Goal: Information Seeking & Learning: Learn about a topic

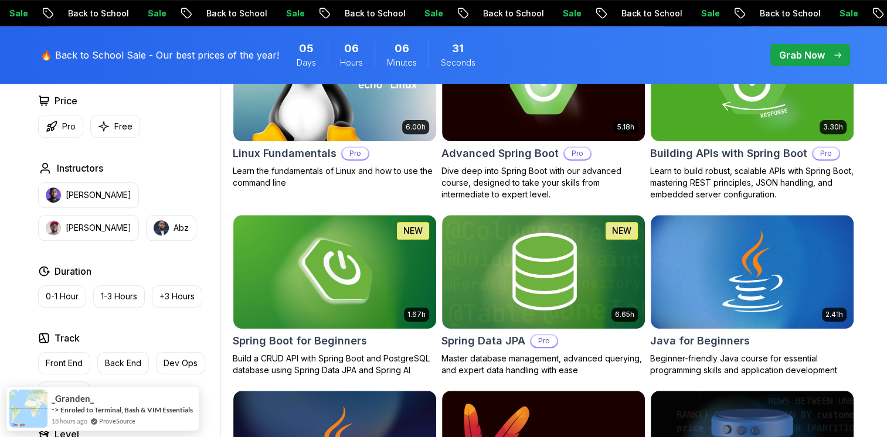
scroll to position [431, 0]
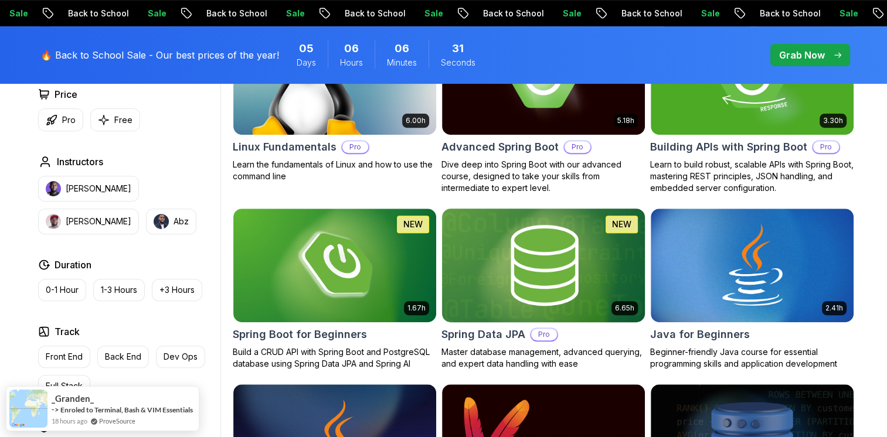
click at [543, 209] on img at bounding box center [543, 265] width 213 height 119
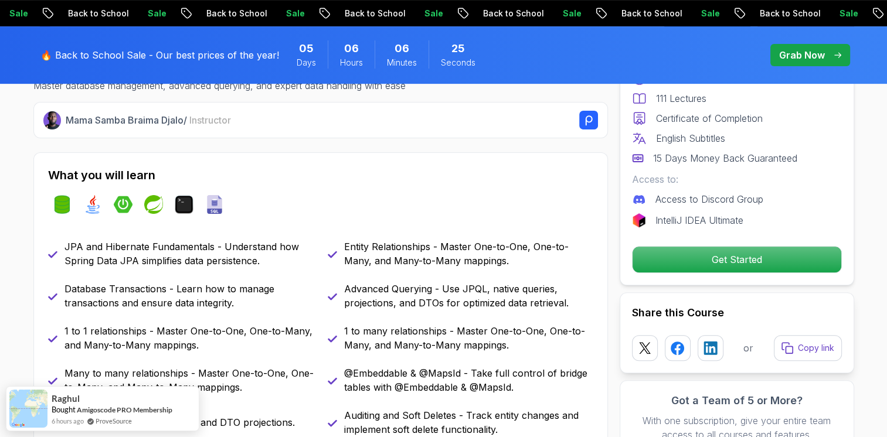
scroll to position [457, 0]
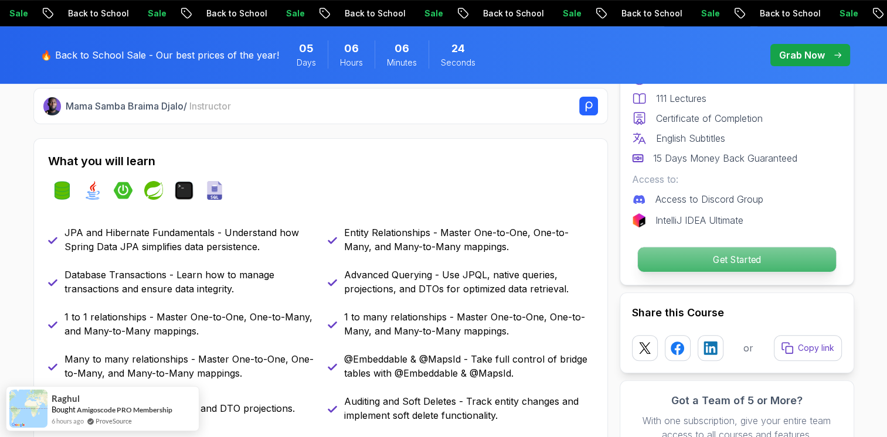
click at [715, 261] on p "Get Started" at bounding box center [736, 259] width 198 height 25
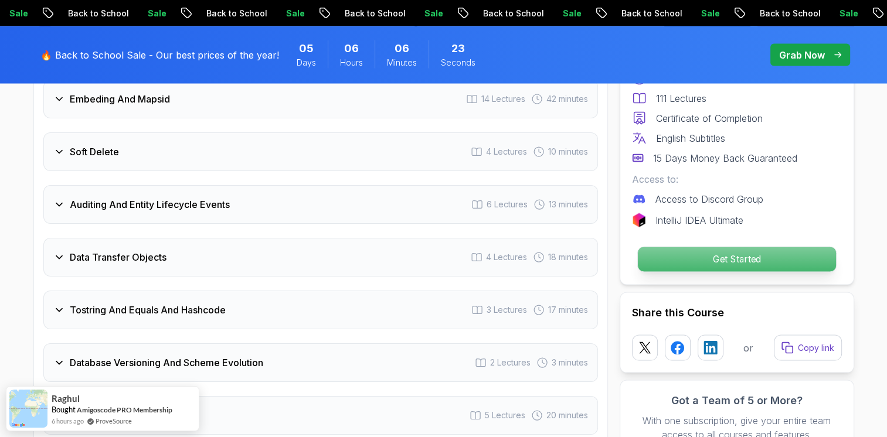
scroll to position [2871, 0]
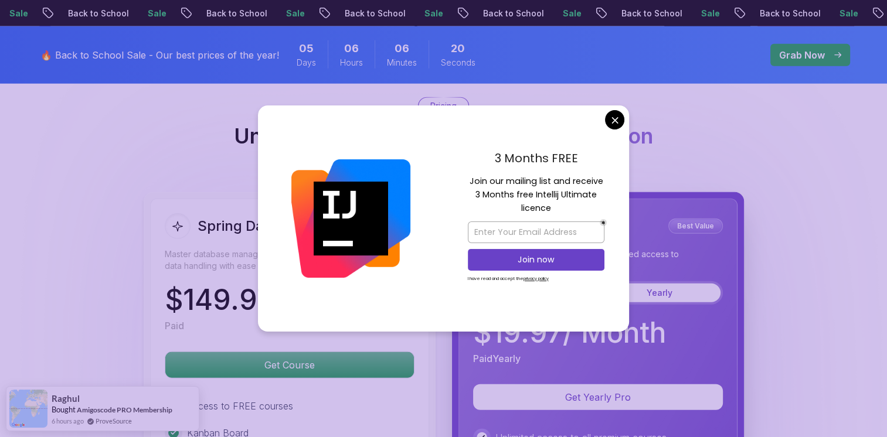
click at [614, 120] on body "Sale Back to School Sale Back to School Sale Back to School Sale Back to School…" at bounding box center [443, 373] width 887 height 6489
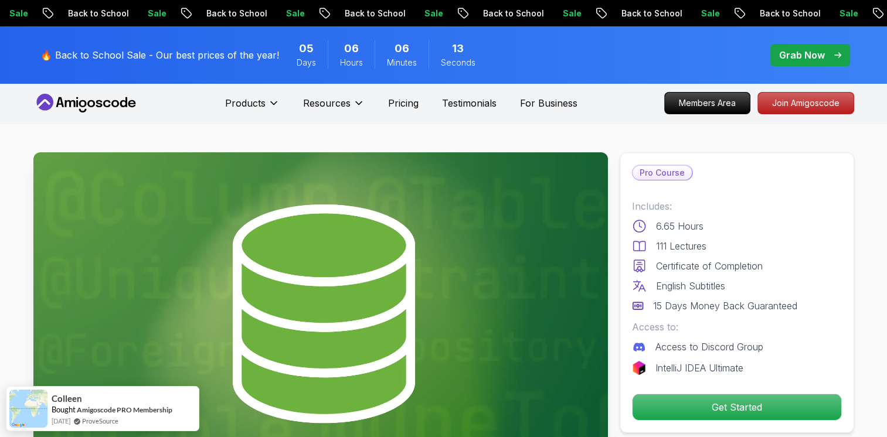
scroll to position [0, 0]
